Goal: Task Accomplishment & Management: Complete application form

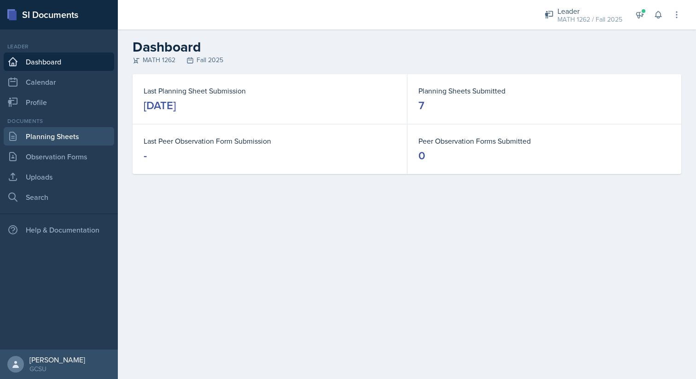
click at [54, 133] on link "Planning Sheets" at bounding box center [59, 136] width 111 height 18
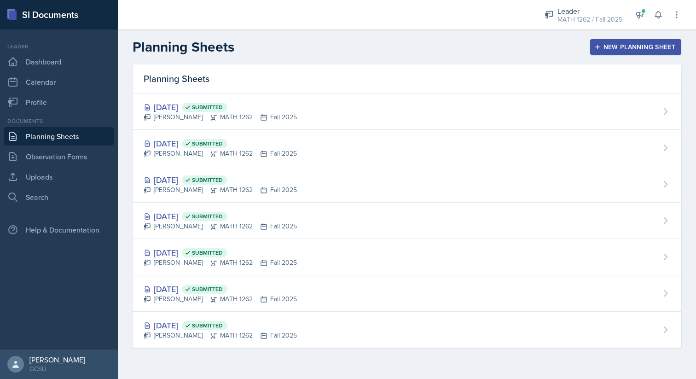
click at [642, 40] on button "New Planning Sheet" at bounding box center [635, 47] width 91 height 16
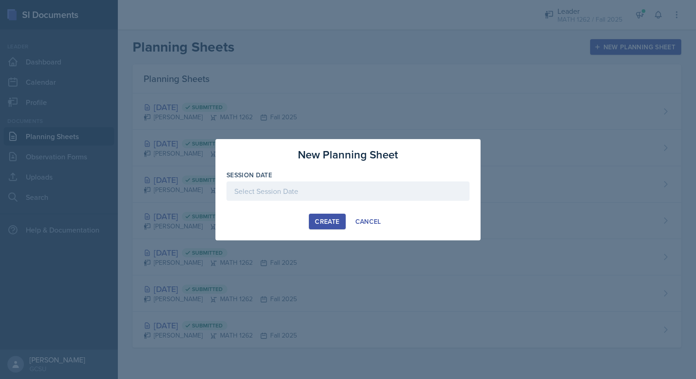
click at [347, 196] on div at bounding box center [348, 190] width 243 height 19
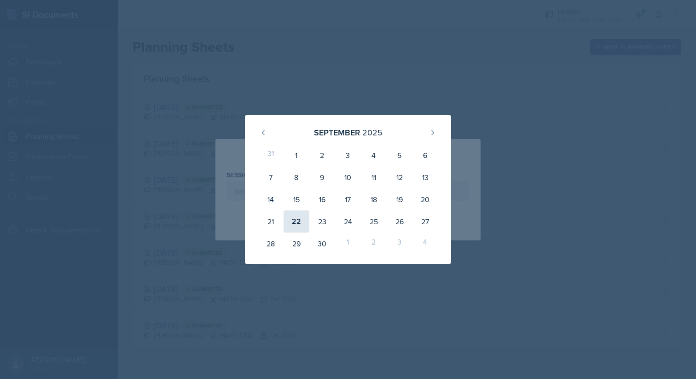
click at [302, 224] on div "22" at bounding box center [297, 221] width 26 height 22
type input "[DATE]"
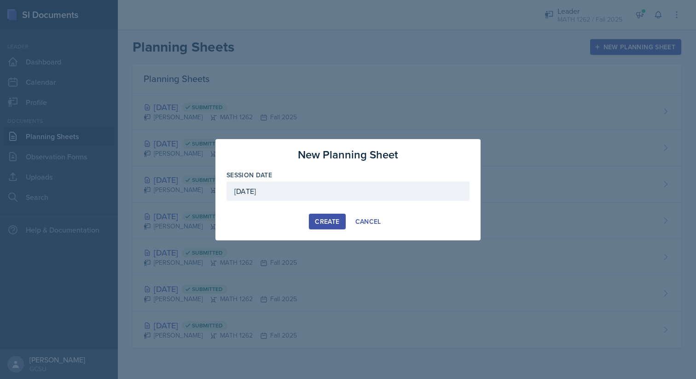
click at [327, 218] on div "Create" at bounding box center [327, 221] width 24 height 7
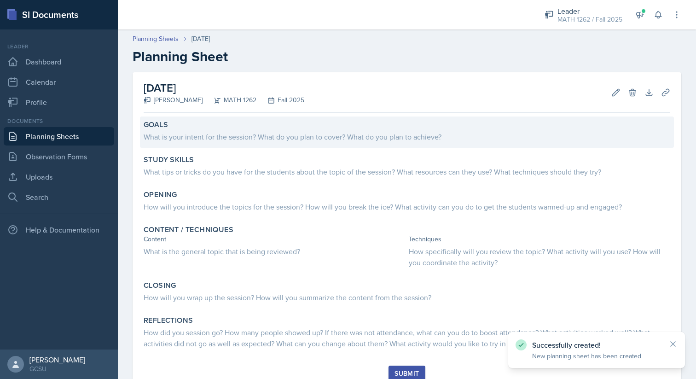
click at [317, 121] on div "Goals" at bounding box center [407, 124] width 527 height 9
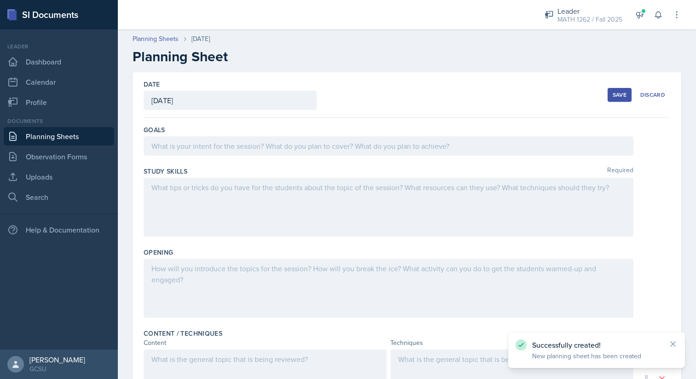
click at [309, 137] on div at bounding box center [389, 145] width 490 height 19
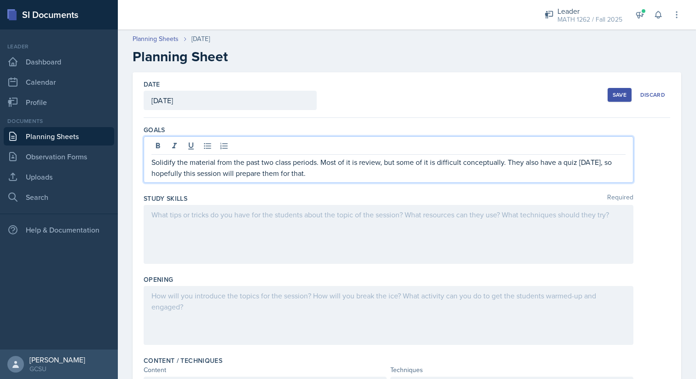
click at [403, 252] on div at bounding box center [389, 234] width 490 height 59
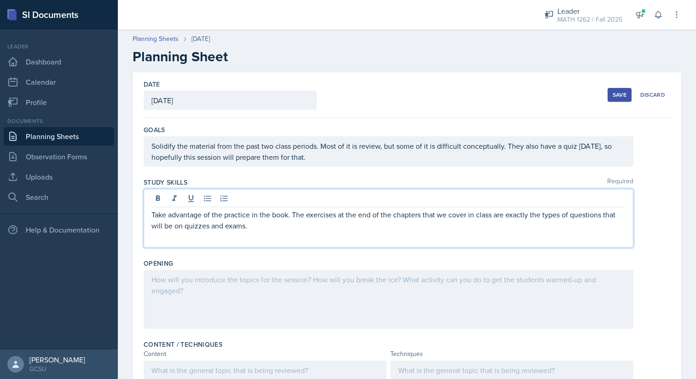
click at [400, 336] on div "Opening" at bounding box center [407, 295] width 527 height 81
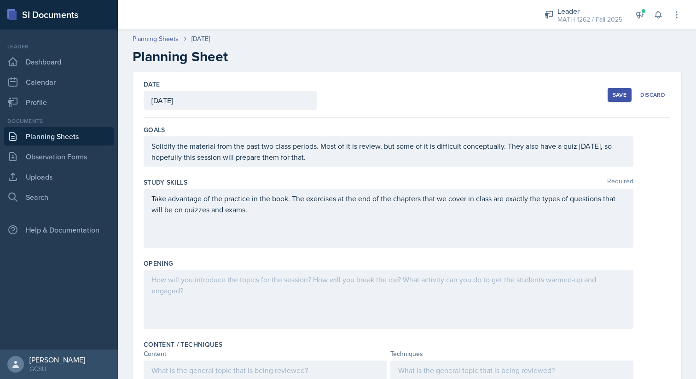
click at [415, 304] on div at bounding box center [389, 299] width 490 height 59
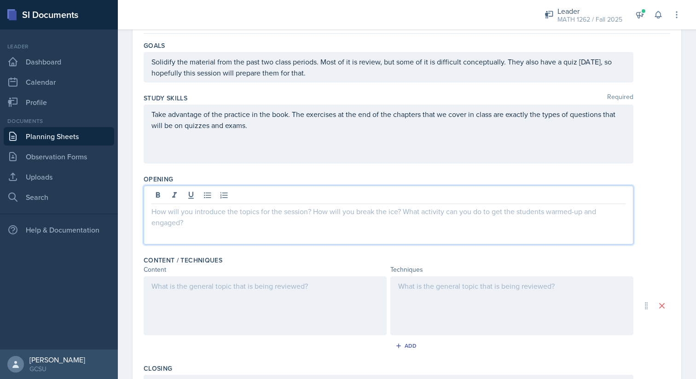
scroll to position [97, 0]
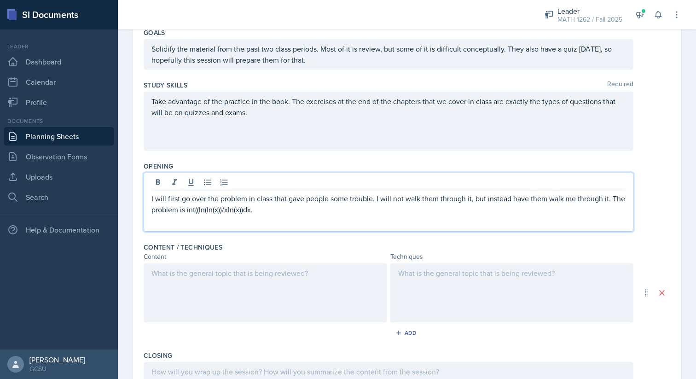
click at [350, 307] on div at bounding box center [265, 292] width 243 height 59
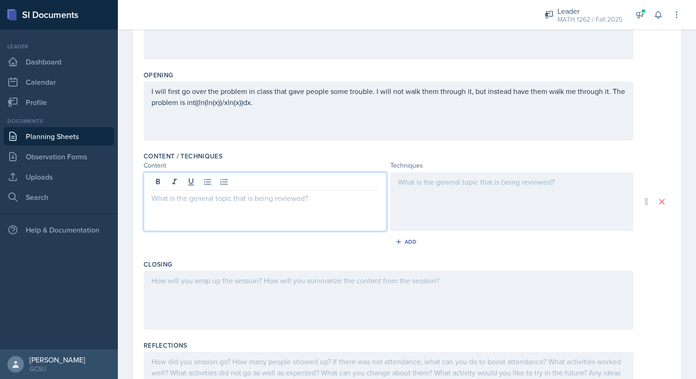
scroll to position [194, 0]
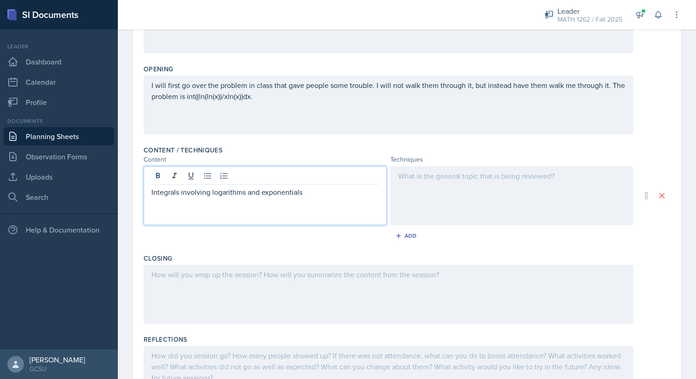
click at [532, 183] on div at bounding box center [512, 195] width 243 height 59
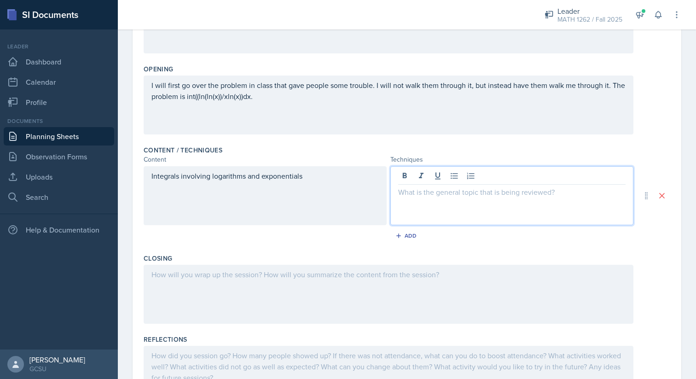
scroll to position [210, 0]
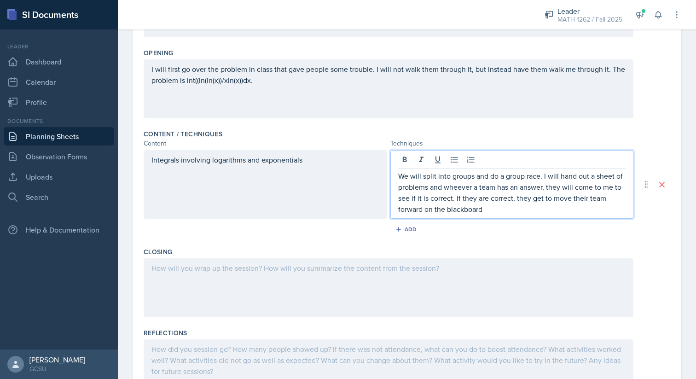
click at [457, 187] on p "We will split into groups and do a group race. I will hand out a sheet of probl…" at bounding box center [511, 192] width 227 height 44
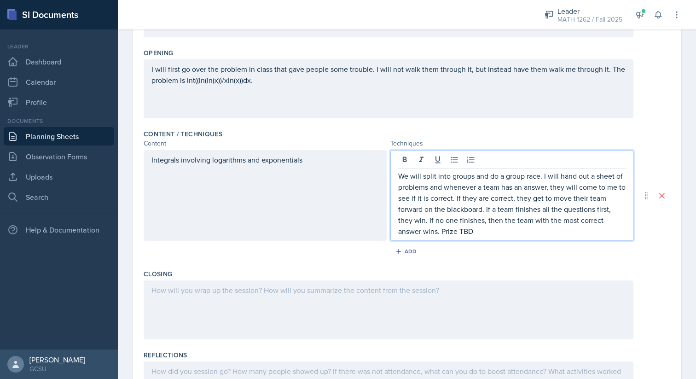
click at [403, 283] on div at bounding box center [389, 309] width 490 height 59
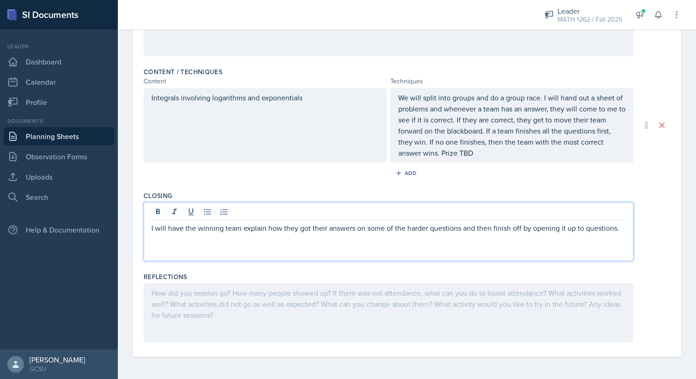
scroll to position [0, 0]
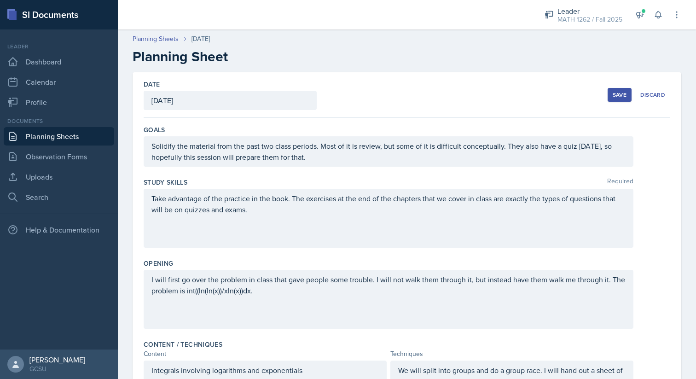
click at [615, 88] on button "Save" at bounding box center [620, 95] width 24 height 14
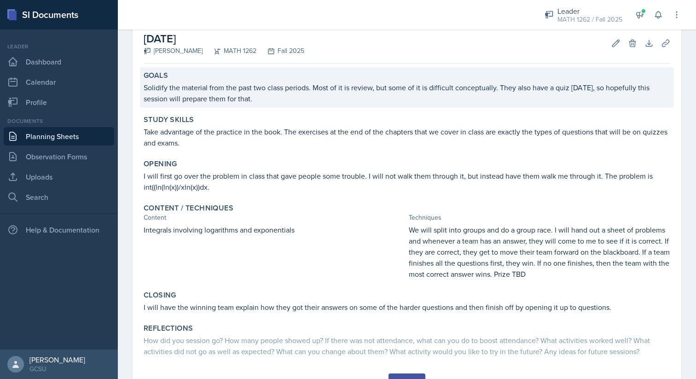
scroll to position [93, 0]
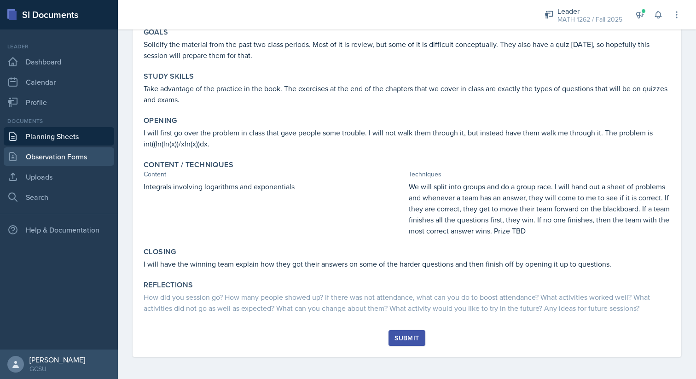
click at [79, 155] on link "Observation Forms" at bounding box center [59, 156] width 111 height 18
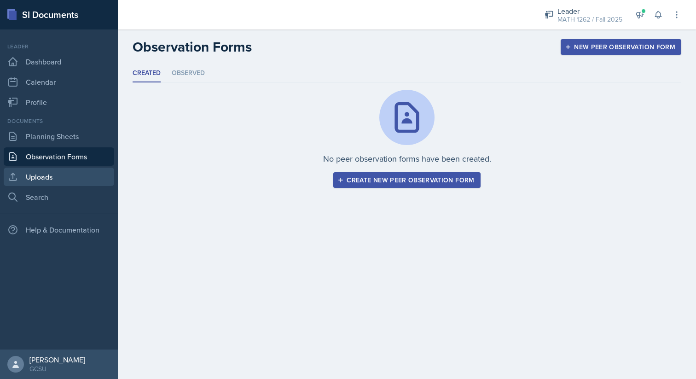
click at [75, 177] on link "Uploads" at bounding box center [59, 177] width 111 height 18
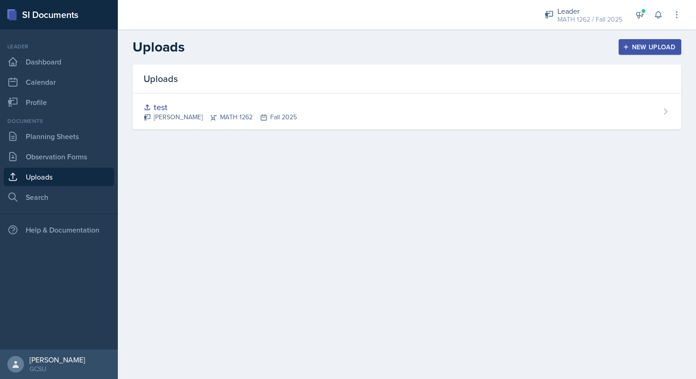
click at [633, 41] on button "New Upload" at bounding box center [650, 47] width 63 height 16
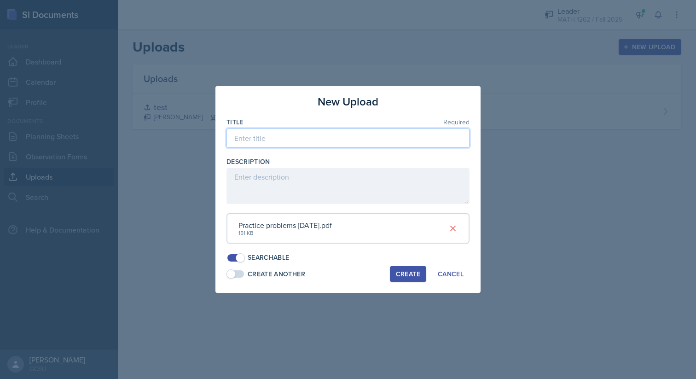
click at [408, 137] on input at bounding box center [348, 137] width 243 height 19
type input "Practice PRoblems"
click at [417, 273] on div "Create" at bounding box center [408, 273] width 24 height 7
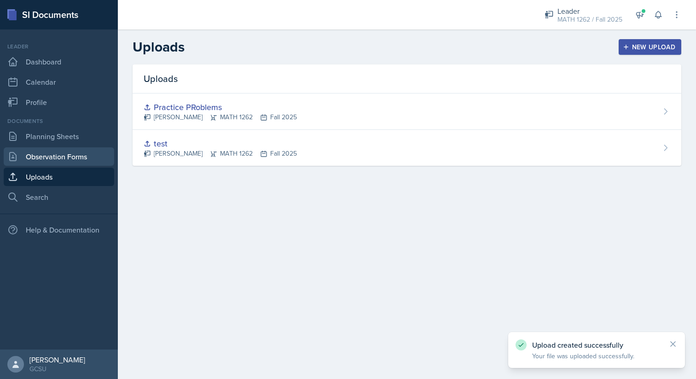
click at [76, 163] on link "Observation Forms" at bounding box center [59, 156] width 111 height 18
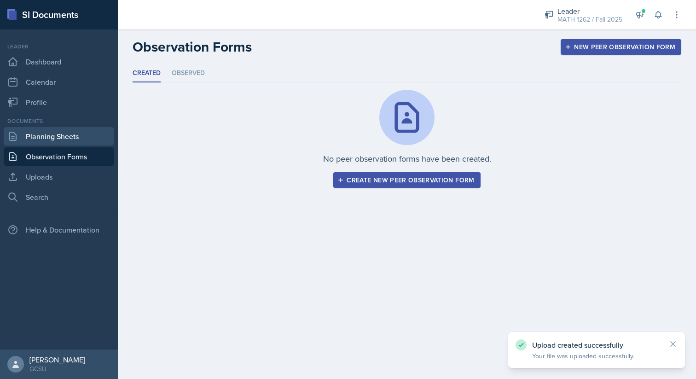
click at [89, 135] on link "Planning Sheets" at bounding box center [59, 136] width 111 height 18
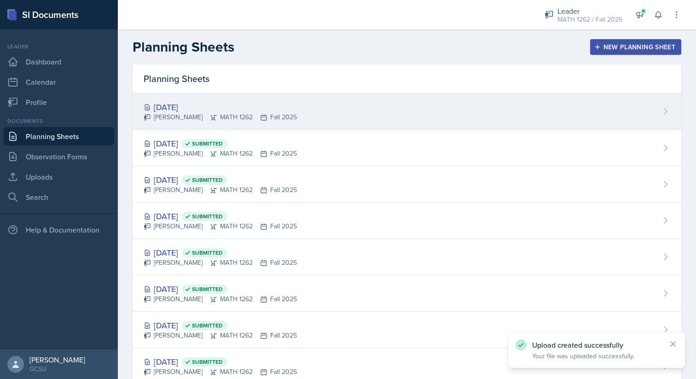
click at [288, 104] on div "[DATE]" at bounding box center [220, 107] width 153 height 12
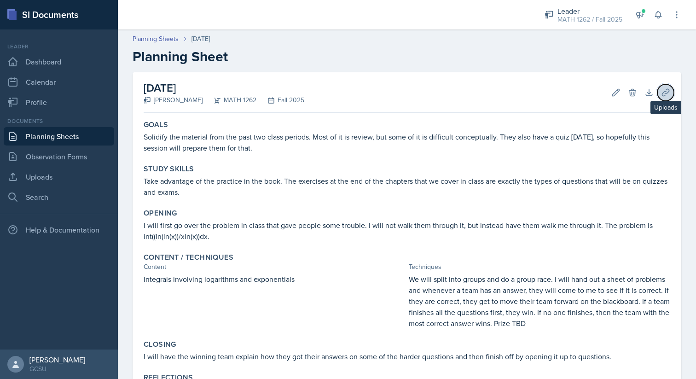
click at [670, 97] on icon at bounding box center [665, 92] width 9 height 9
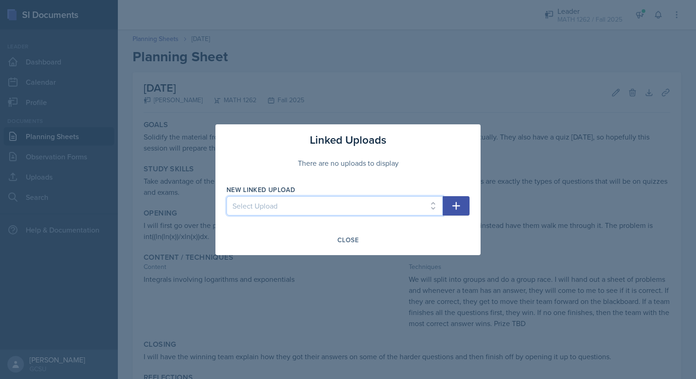
click at [365, 203] on select "Select Upload test Practice PRoblems" at bounding box center [335, 205] width 216 height 19
select select "1f351152-6f90-47e1-b270-4e8798b954f8"
click at [227, 196] on select "Select Upload test Practice PRoblems" at bounding box center [335, 205] width 216 height 19
click at [452, 208] on icon "button" at bounding box center [456, 205] width 11 height 11
select select
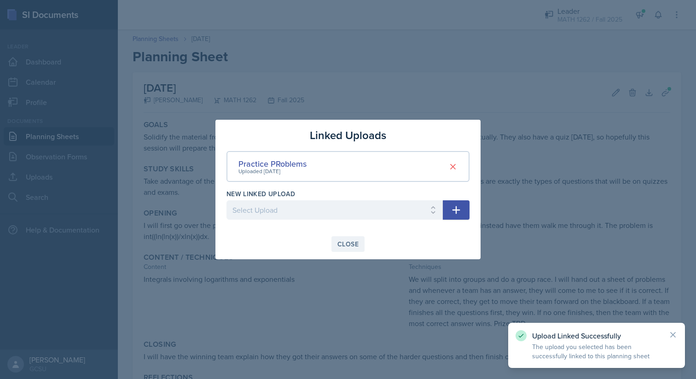
click at [354, 243] on div "Close" at bounding box center [348, 243] width 21 height 7
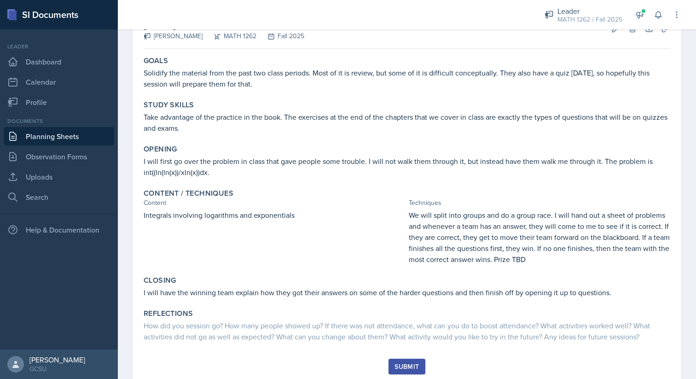
scroll to position [93, 0]
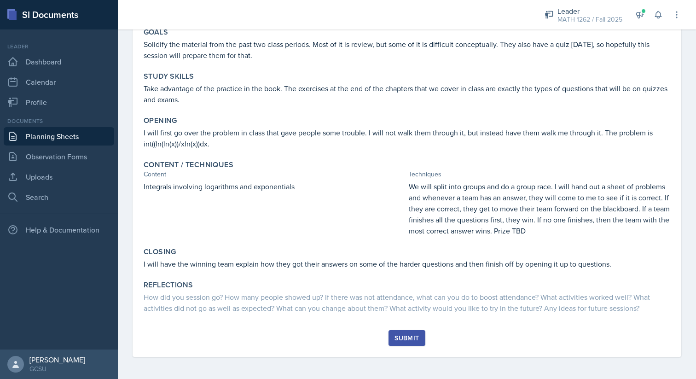
click at [413, 344] on button "Submit" at bounding box center [407, 338] width 36 height 16
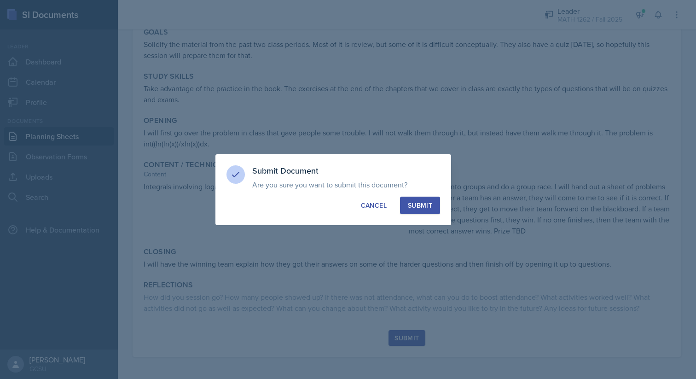
click at [426, 214] on div "Submit Document Are you sure you want to submit this document? This document wi…" at bounding box center [334, 189] width 236 height 71
click at [428, 206] on div "Submit" at bounding box center [420, 205] width 24 height 9
